Goal: Contribute content: Contribute content

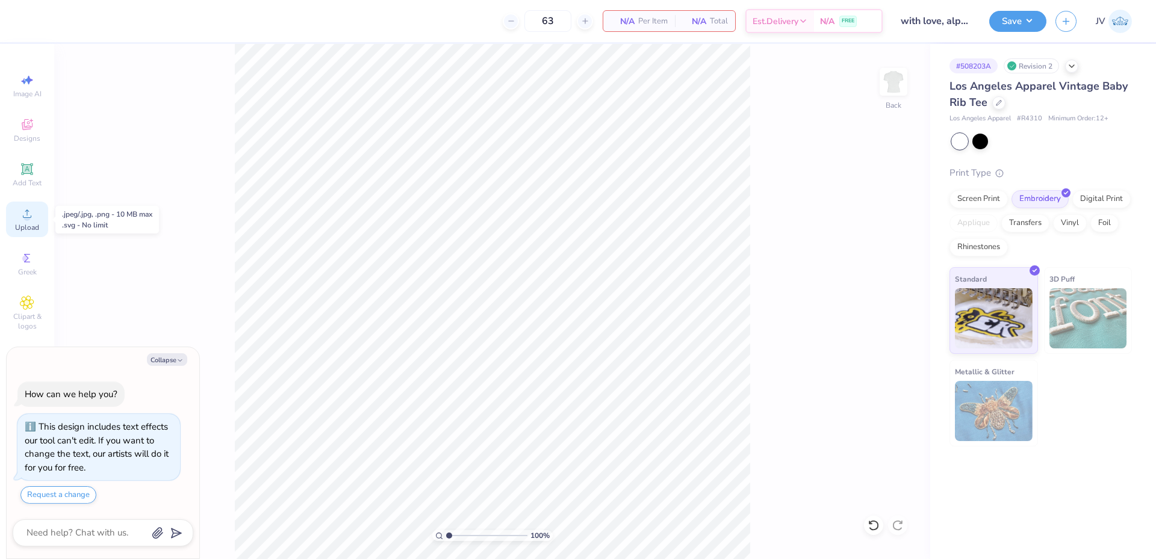
click at [31, 207] on icon at bounding box center [27, 214] width 14 height 14
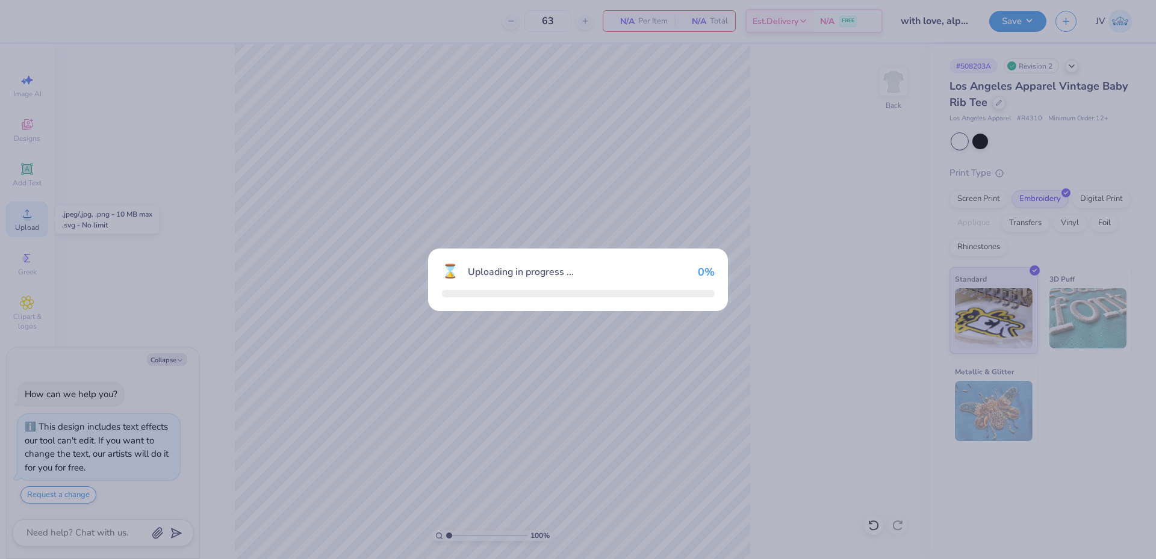
type textarea "x"
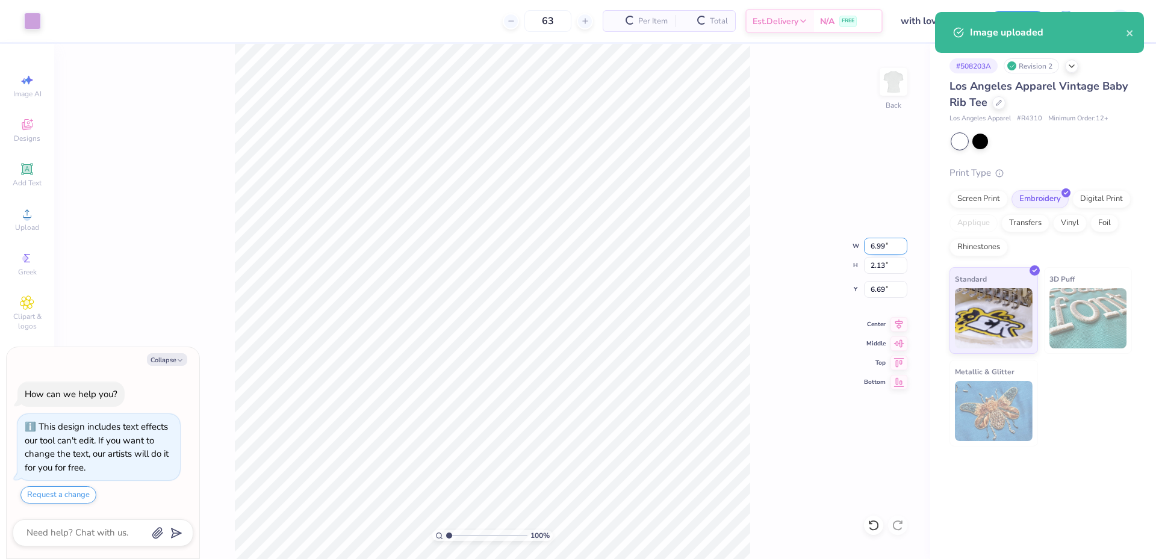
click at [878, 246] on input "6.99" at bounding box center [885, 246] width 43 height 17
type input "7"
type textarea "x"
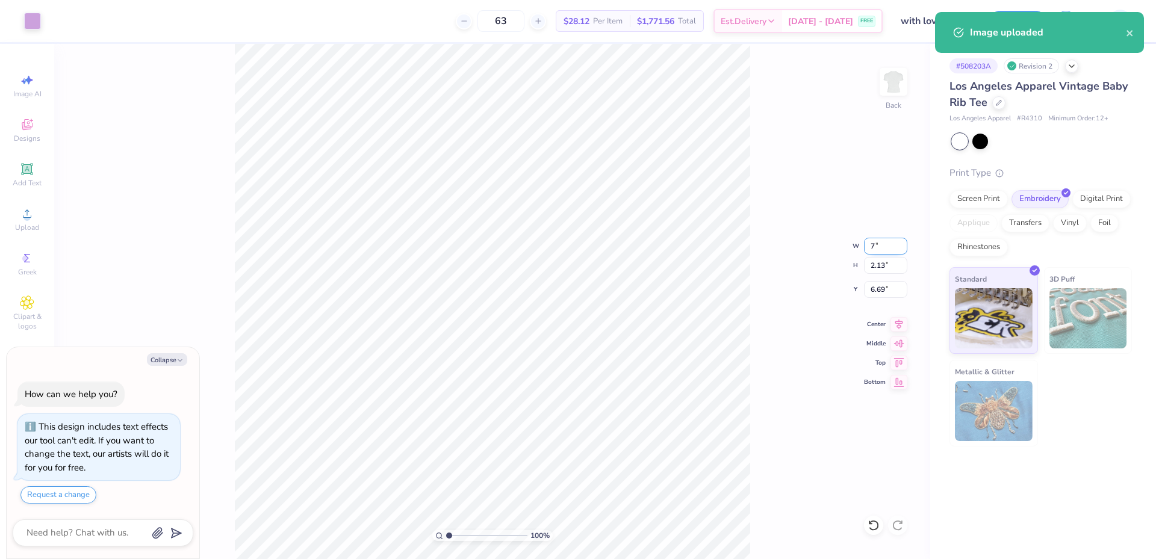
type input "7.00"
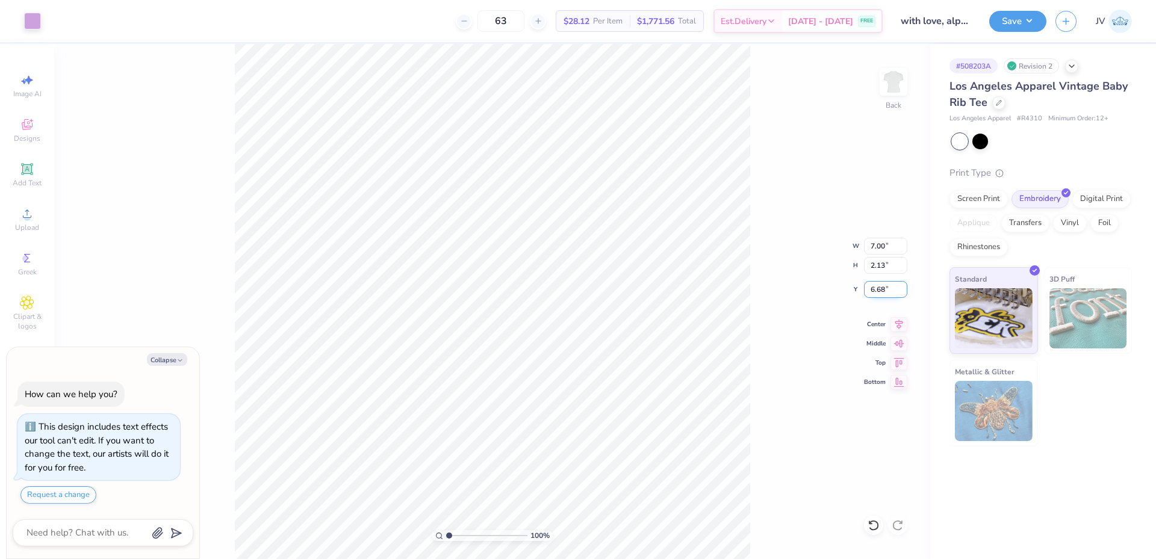
click at [868, 293] on input "6.68" at bounding box center [885, 289] width 43 height 17
type input "2"
type textarea "x"
type input "2.00"
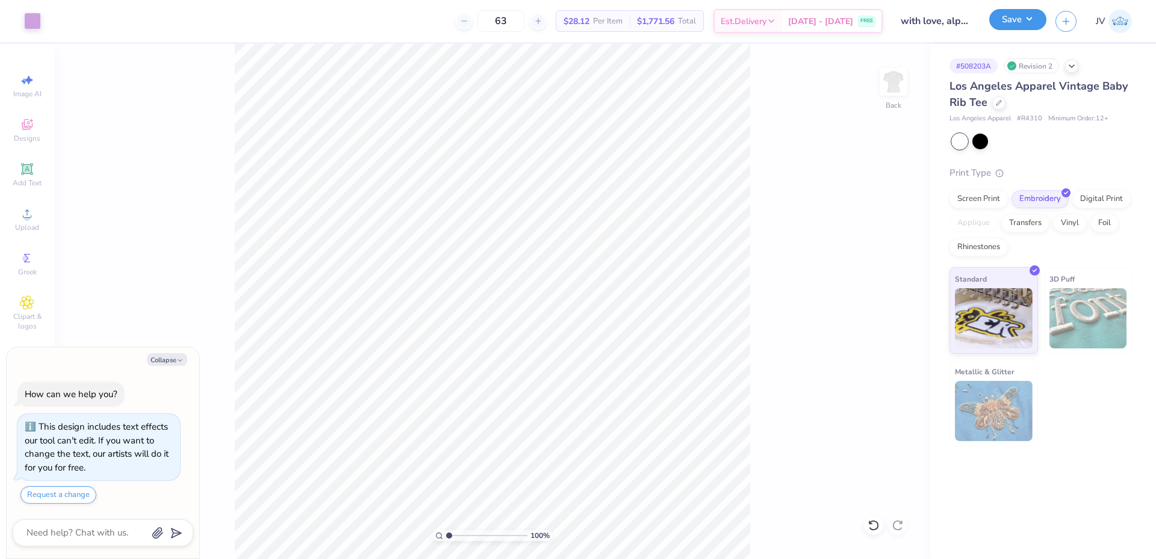
click at [1005, 16] on button "Save" at bounding box center [1017, 19] width 57 height 21
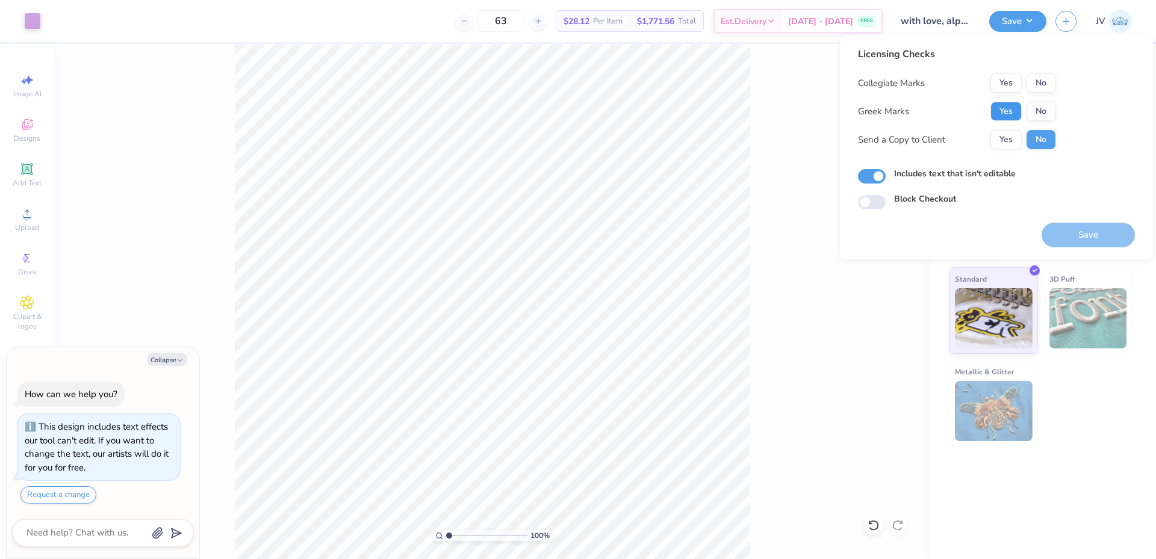
click at [1010, 110] on button "Yes" at bounding box center [1005, 111] width 31 height 19
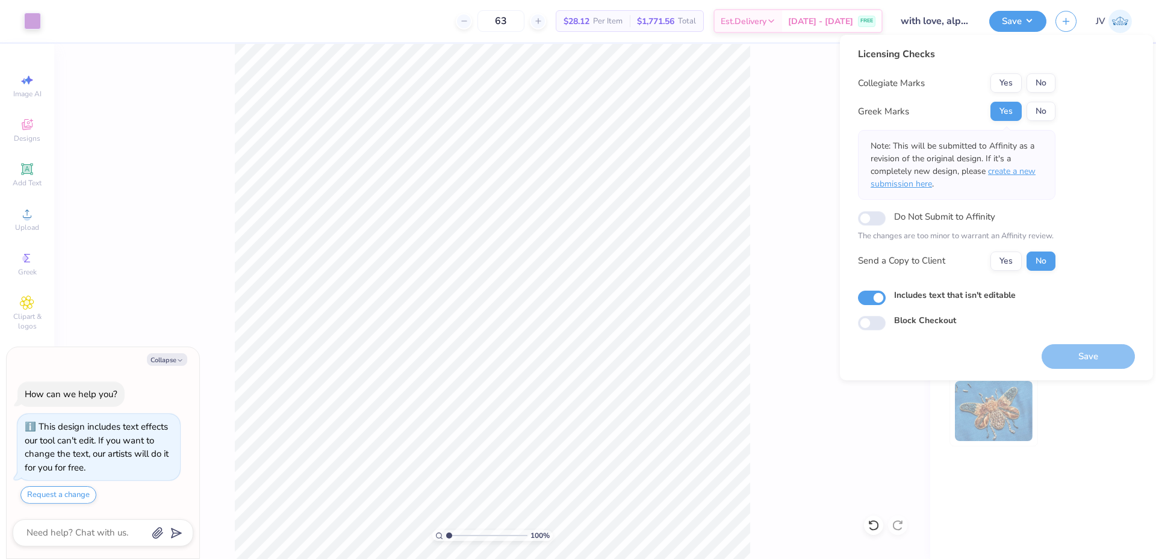
click at [1015, 168] on span "create a new submission here" at bounding box center [953, 178] width 165 height 24
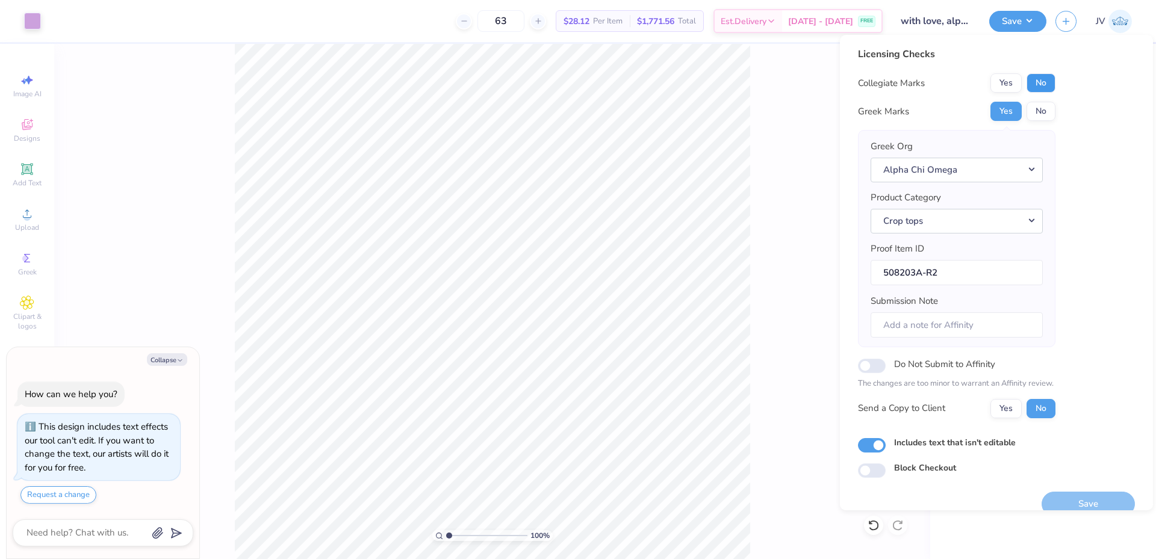
click at [1048, 75] on button "No" at bounding box center [1041, 82] width 29 height 19
click at [1068, 496] on button "Save" at bounding box center [1088, 504] width 93 height 25
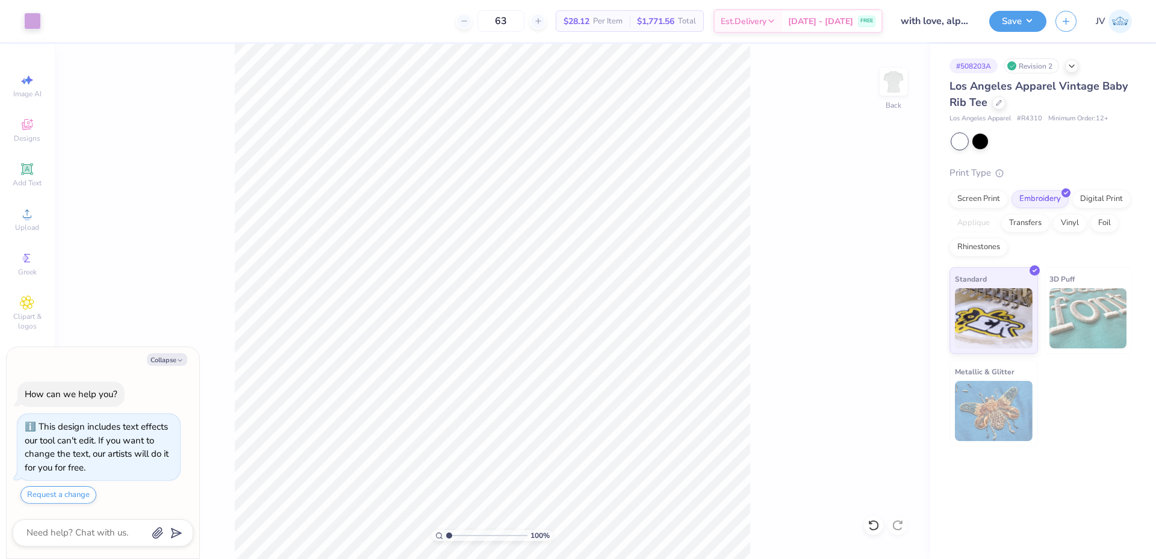
type textarea "x"
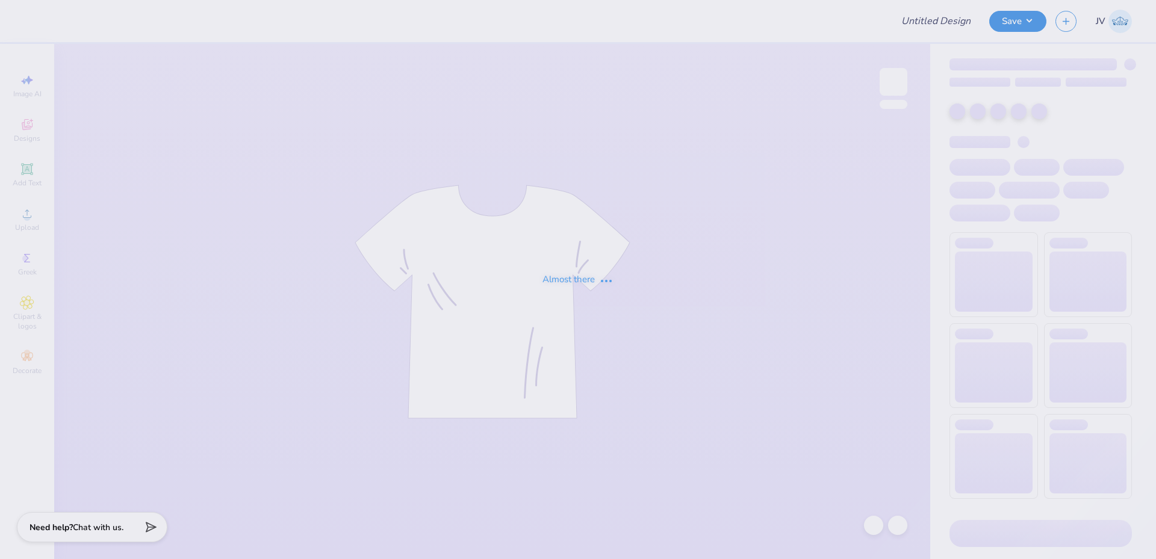
type input "Phi Mu Parents Weekend Final"
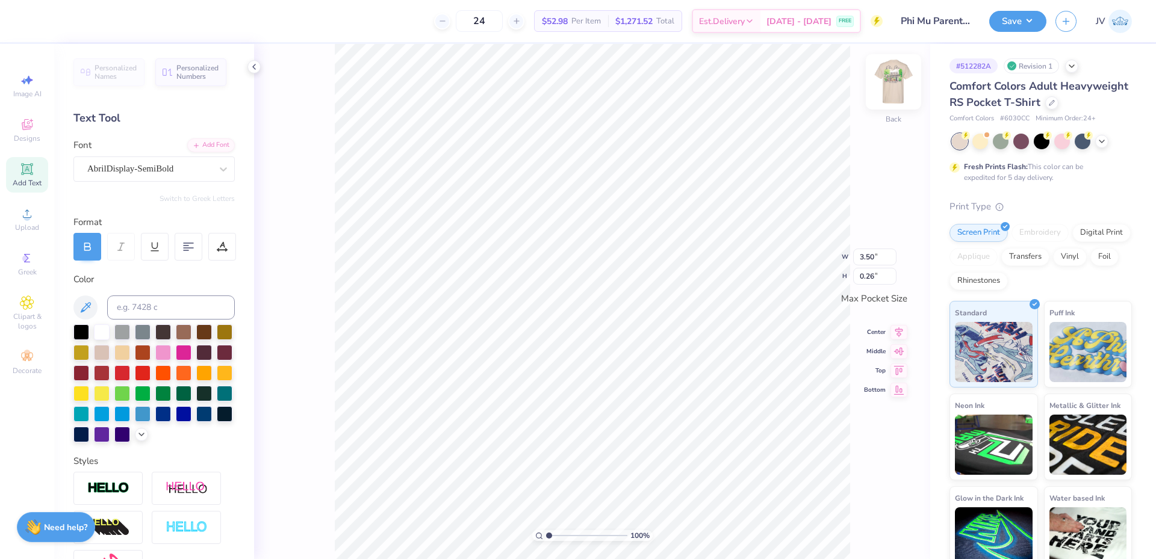
click at [901, 79] on img at bounding box center [893, 82] width 48 height 48
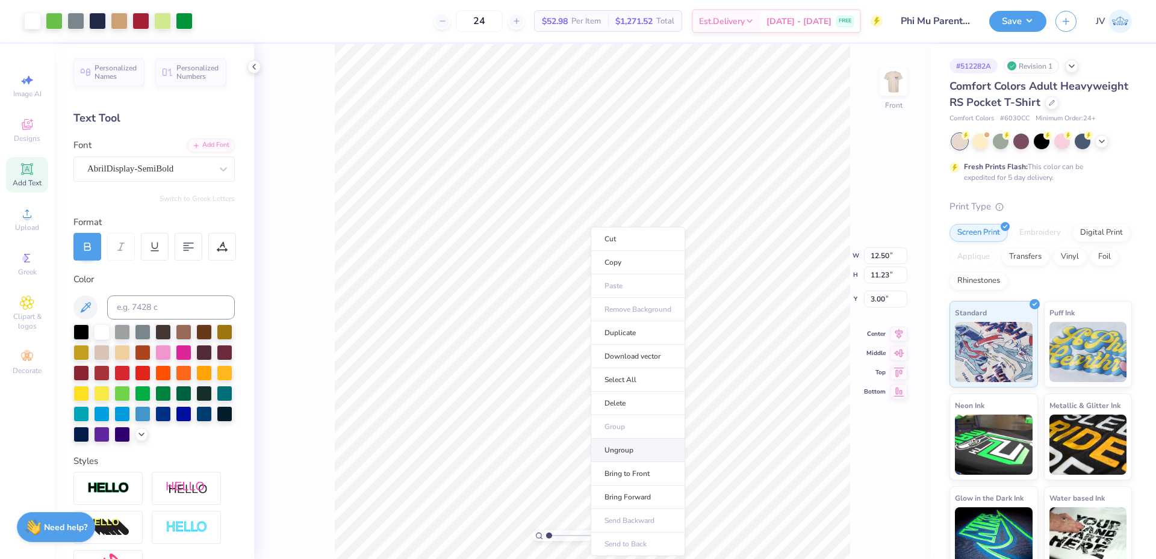
click at [613, 447] on li "Ungroup" at bounding box center [638, 450] width 95 height 23
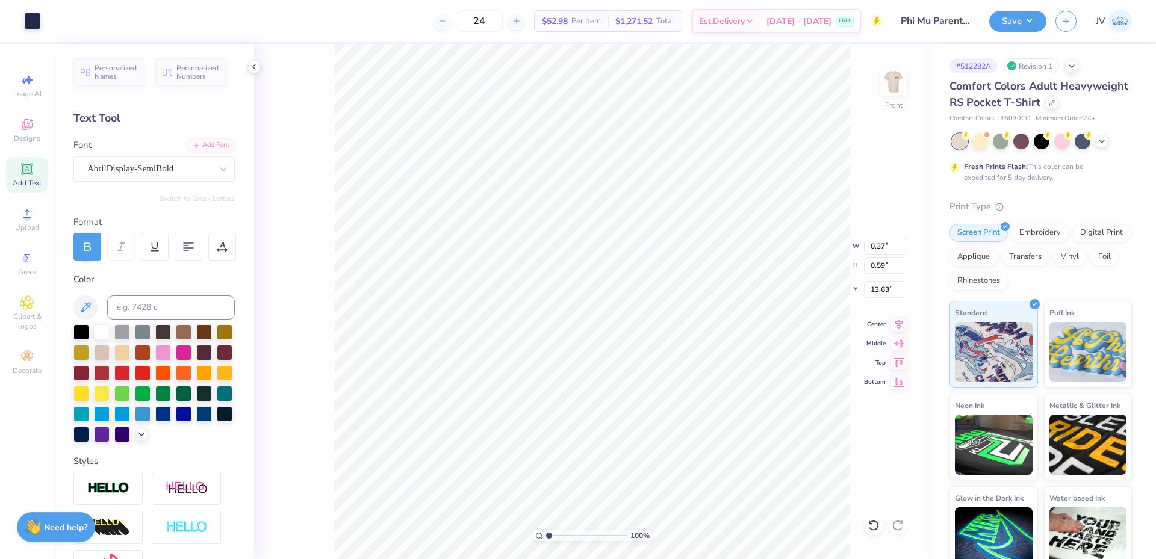
type input "2.52"
type input "2.08"
type input "3.54"
click at [909, 75] on img at bounding box center [893, 82] width 48 height 48
click at [156, 311] on input at bounding box center [171, 308] width 128 height 24
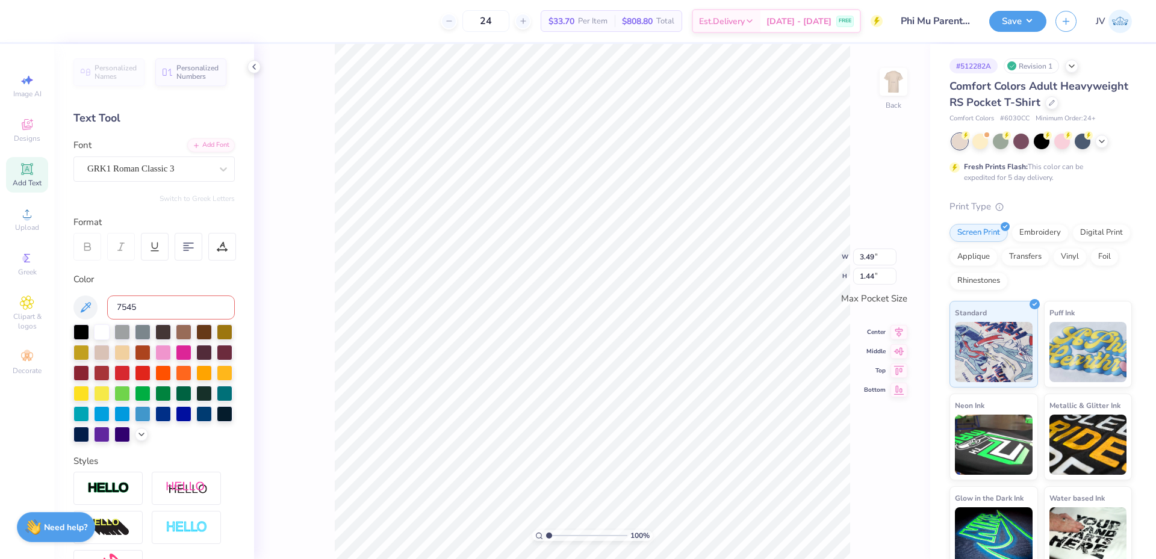
type input "7545"
type input "3.44"
type input "1.42"
drag, startPoint x: 547, startPoint y: 536, endPoint x: 556, endPoint y: 536, distance: 8.4
type input "1.86"
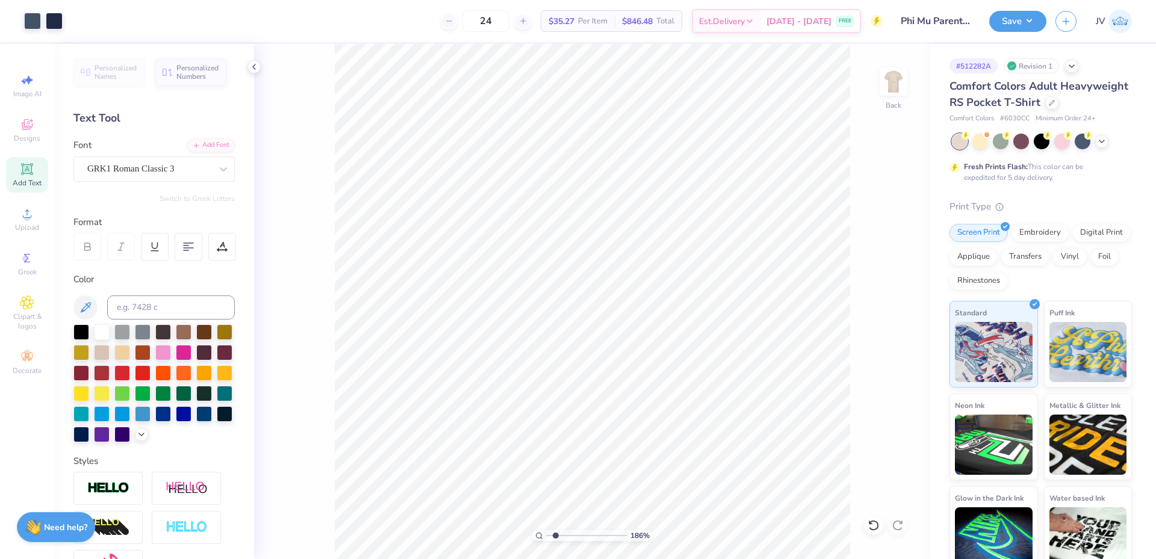
click at [556, 536] on input "range" at bounding box center [586, 535] width 81 height 11
click at [151, 305] on input at bounding box center [171, 308] width 128 height 24
type input "7545"
type input "3.44"
click at [137, 309] on input at bounding box center [171, 308] width 128 height 24
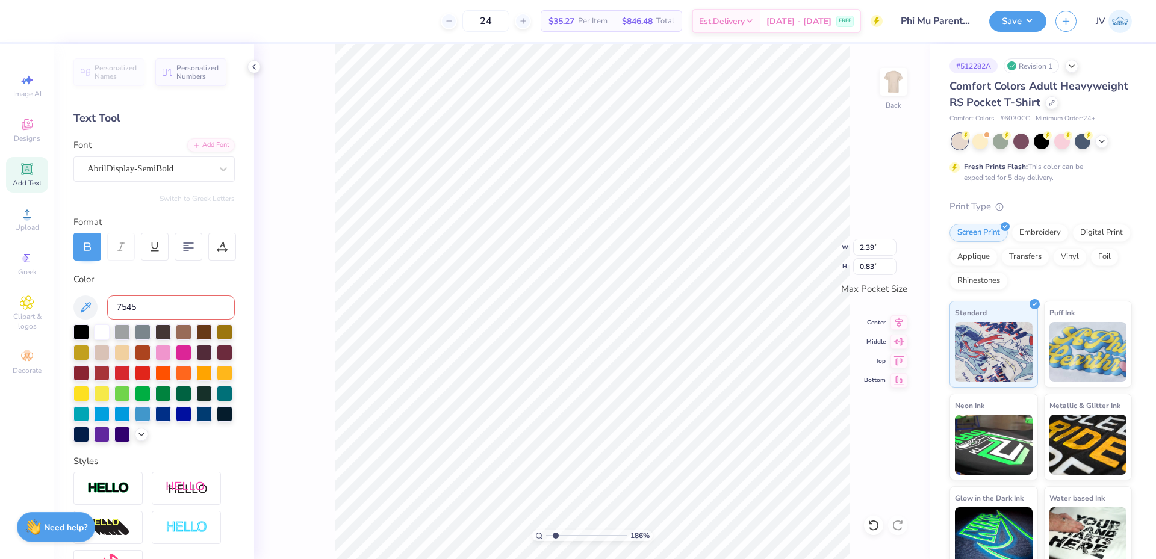
type input "7545"
drag, startPoint x: 556, startPoint y: 535, endPoint x: 545, endPoint y: 533, distance: 11.0
type input "1"
click at [546, 533] on input "range" at bounding box center [586, 535] width 81 height 11
click at [887, 79] on img at bounding box center [893, 82] width 48 height 48
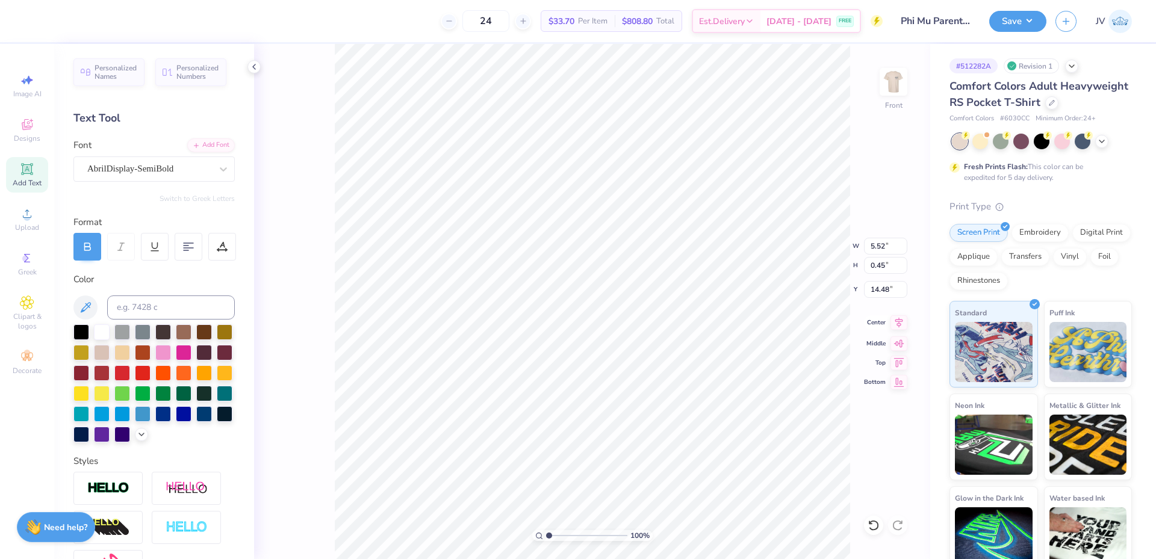
click at [898, 323] on icon at bounding box center [899, 322] width 8 height 10
click at [134, 306] on input at bounding box center [171, 308] width 128 height 24
type input "7545"
click at [20, 222] on div "Upload" at bounding box center [27, 220] width 42 height 36
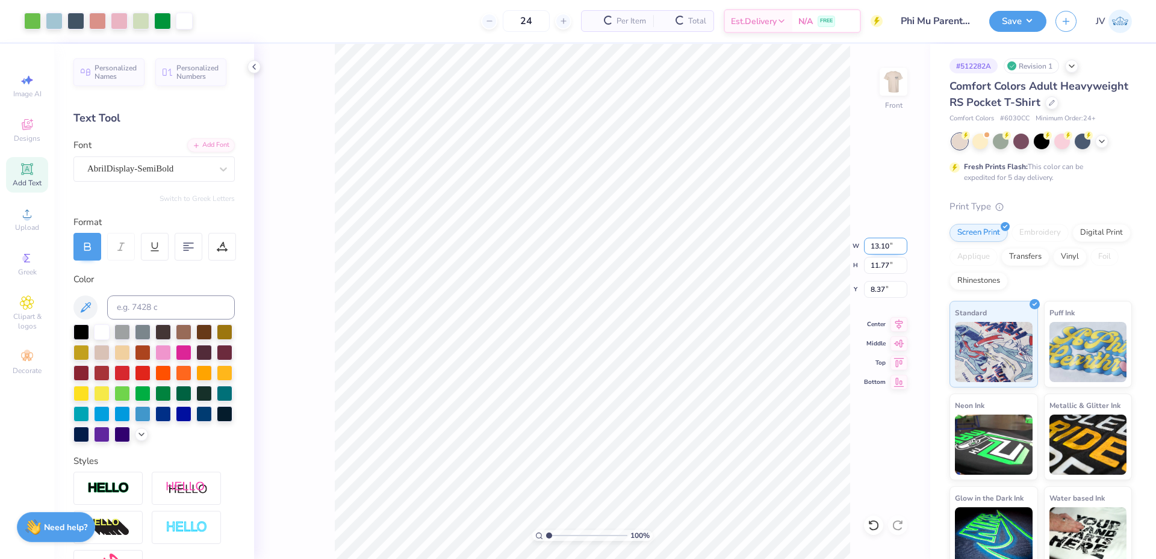
click at [875, 249] on input "13.10" at bounding box center [885, 246] width 43 height 17
type input "12.50"
type input "11.23"
type input "8.63"
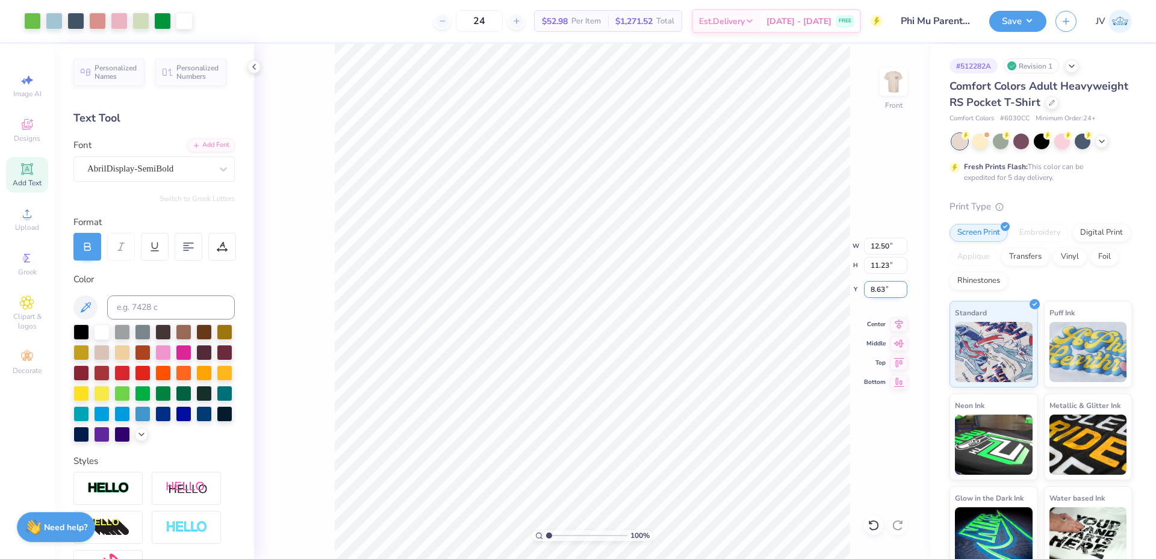
click at [872, 290] on input "8.63" at bounding box center [885, 289] width 43 height 17
type input "3.00"
type input "1"
click at [549, 534] on input "range" at bounding box center [586, 535] width 81 height 11
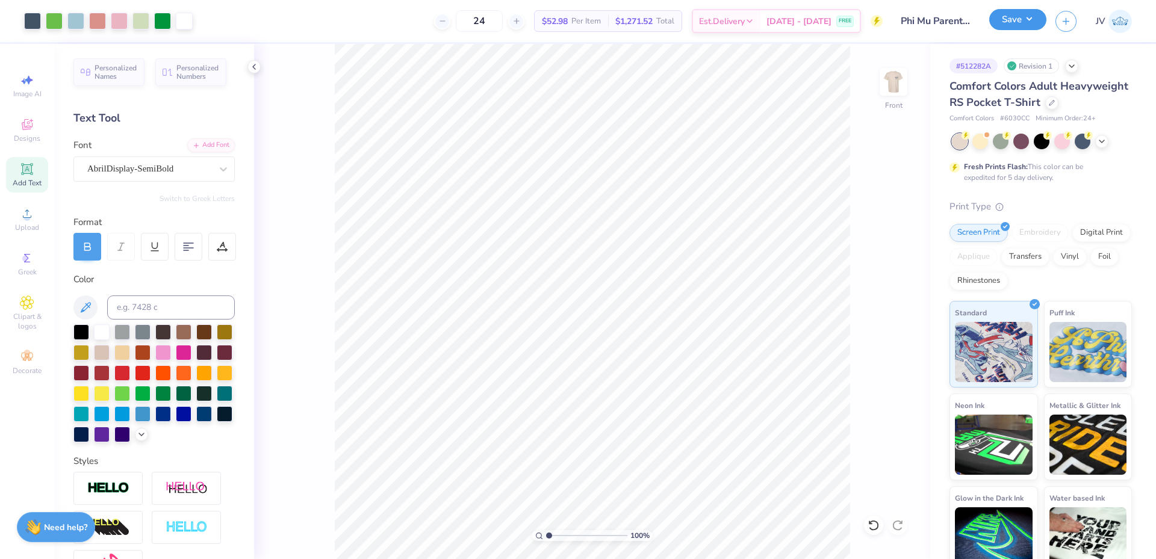
click at [1019, 23] on button "Save" at bounding box center [1017, 19] width 57 height 21
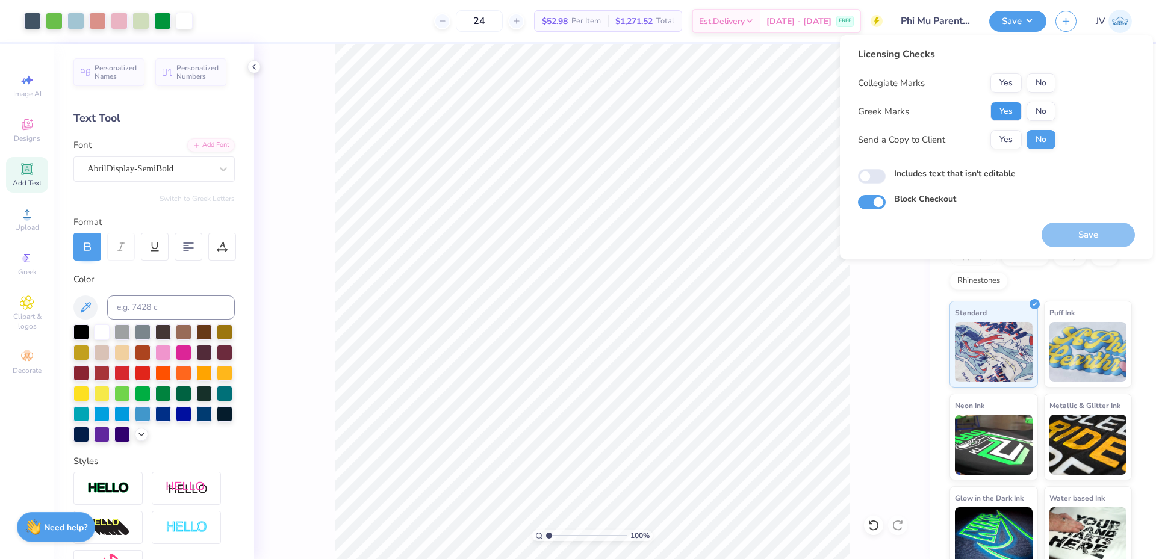
click at [1009, 110] on button "Yes" at bounding box center [1005, 111] width 31 height 19
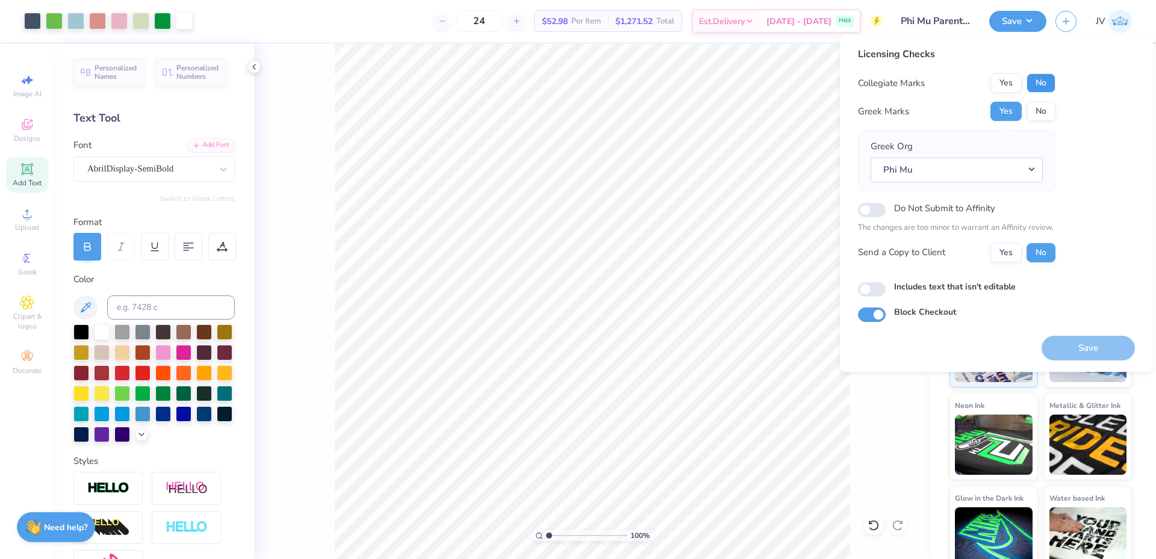
click at [1048, 82] on button "No" at bounding box center [1041, 82] width 29 height 19
click at [1105, 341] on button "Save" at bounding box center [1088, 348] width 93 height 25
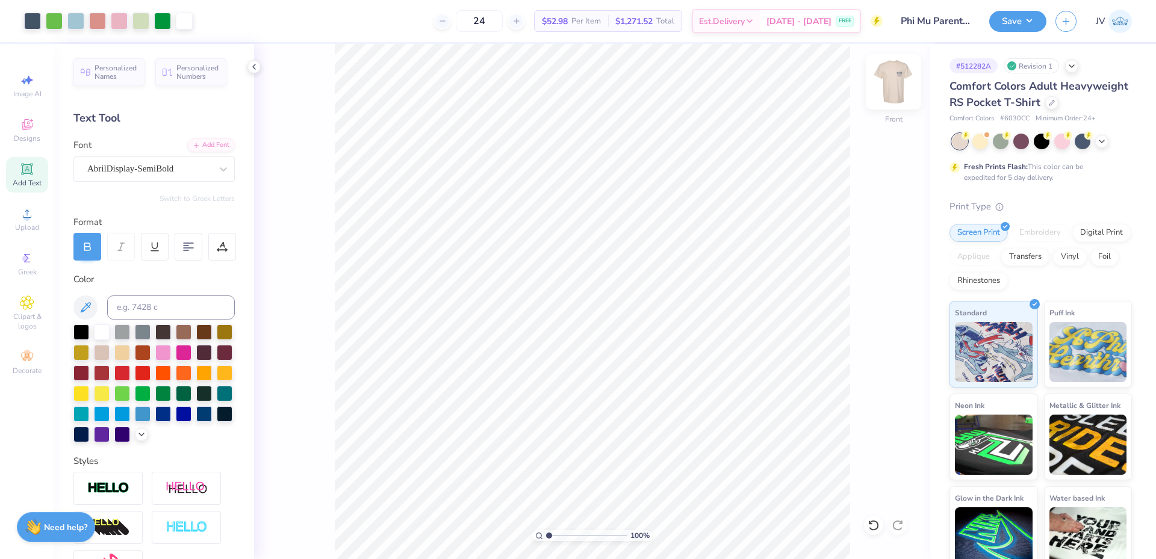
click at [904, 86] on img at bounding box center [893, 82] width 48 height 48
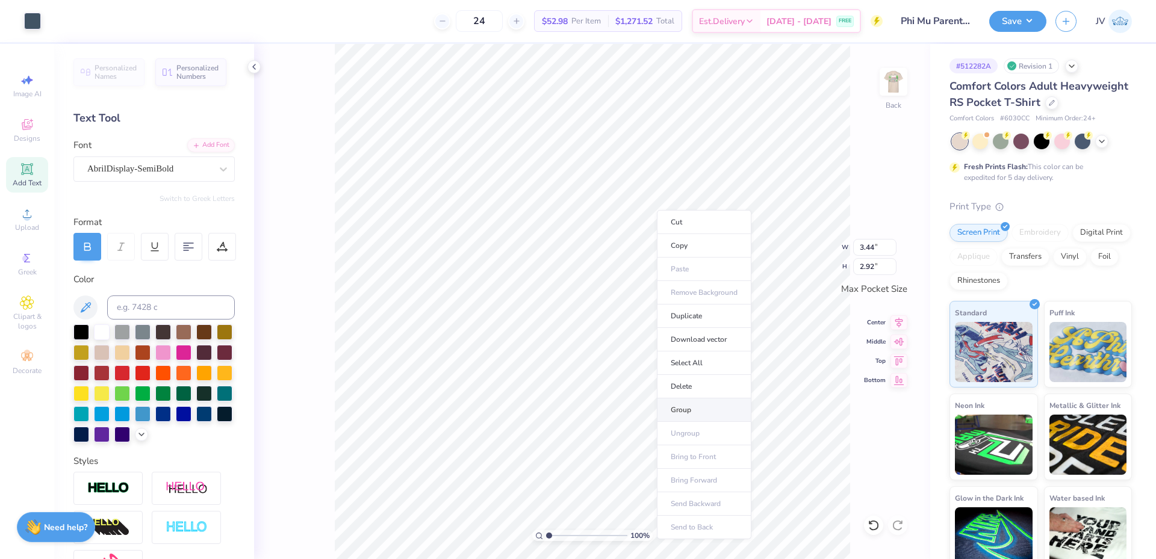
click at [685, 410] on li "Group" at bounding box center [704, 410] width 95 height 23
click at [868, 248] on input "3.44" at bounding box center [874, 247] width 43 height 17
type input "3.50"
type input "2.97"
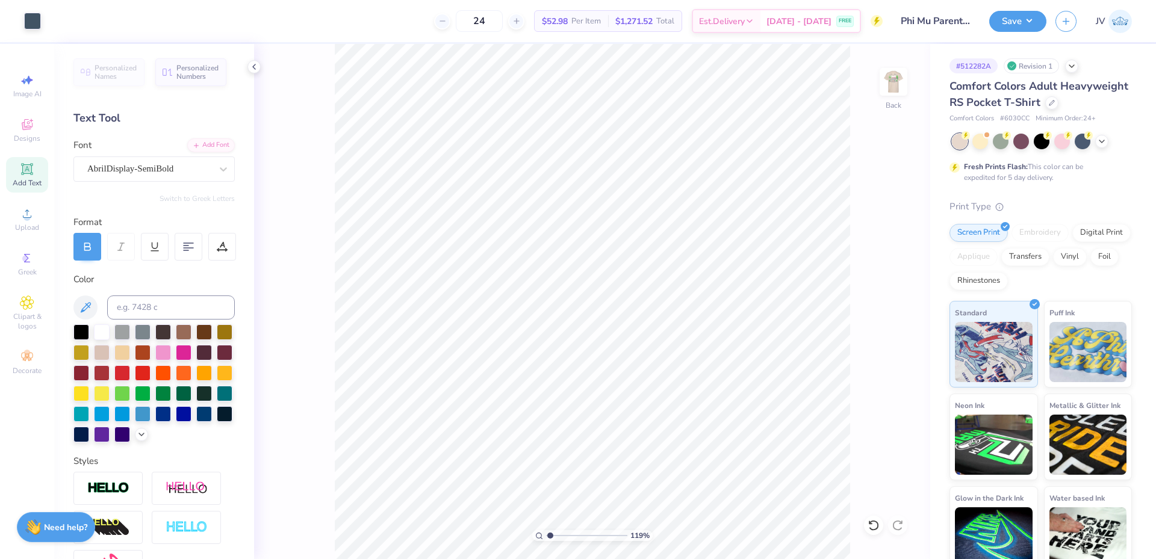
type input "1.19"
click at [550, 538] on input "range" at bounding box center [586, 535] width 81 height 11
click at [1030, 21] on button "Save" at bounding box center [1017, 19] width 57 height 21
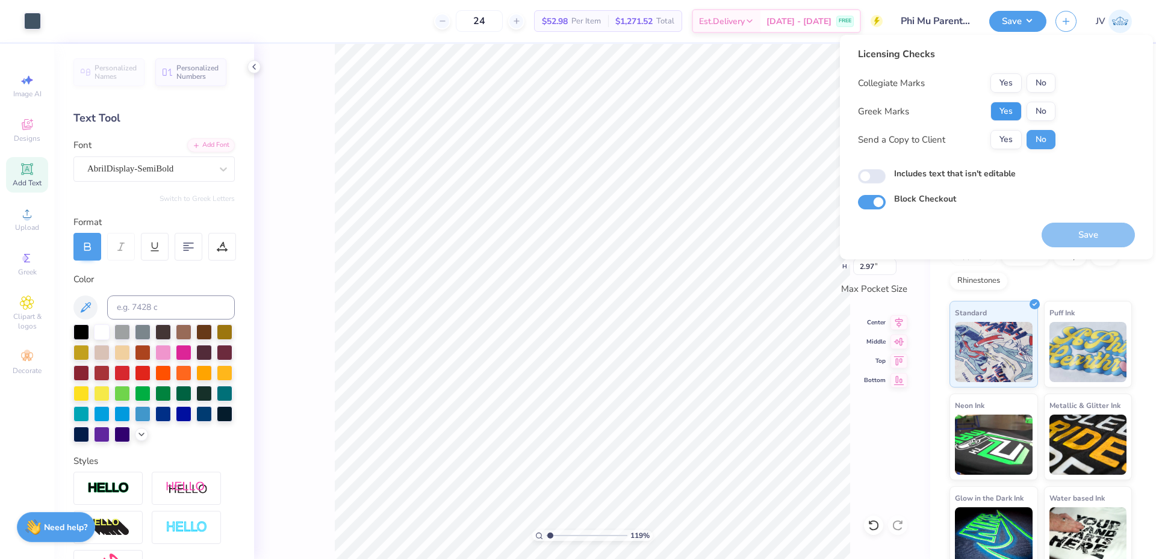
click at [1013, 105] on button "Yes" at bounding box center [1005, 111] width 31 height 19
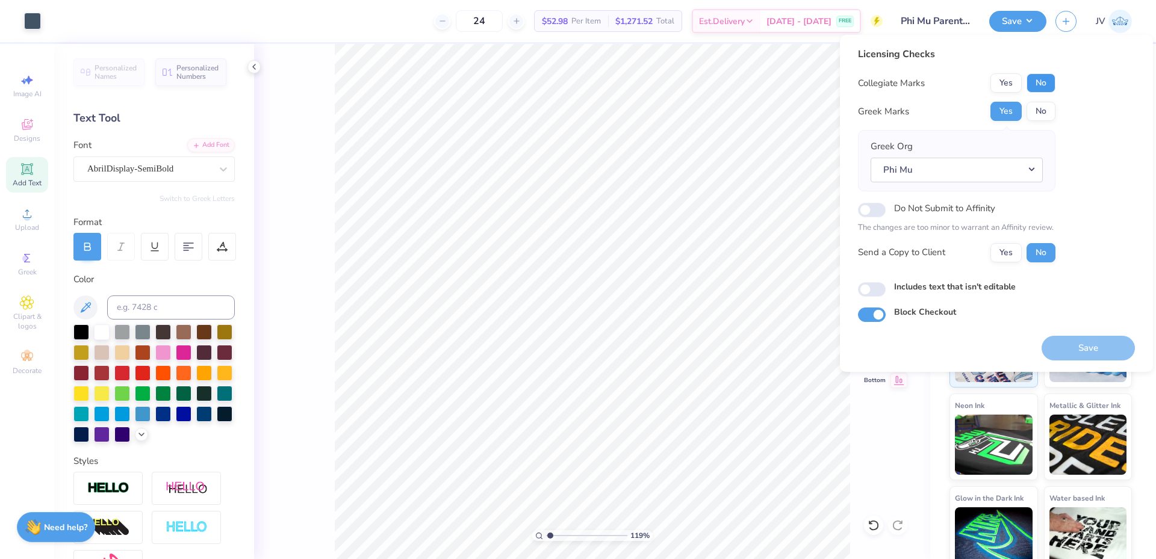
click at [1033, 85] on button "No" at bounding box center [1041, 82] width 29 height 19
click at [1063, 350] on button "Save" at bounding box center [1088, 348] width 93 height 25
